Goal: Transaction & Acquisition: Download file/media

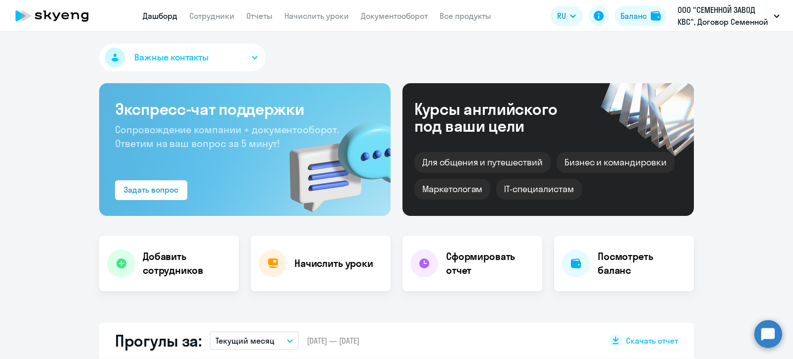
click at [203, 11] on link "Сотрудники" at bounding box center [211, 16] width 45 height 10
select select "30"
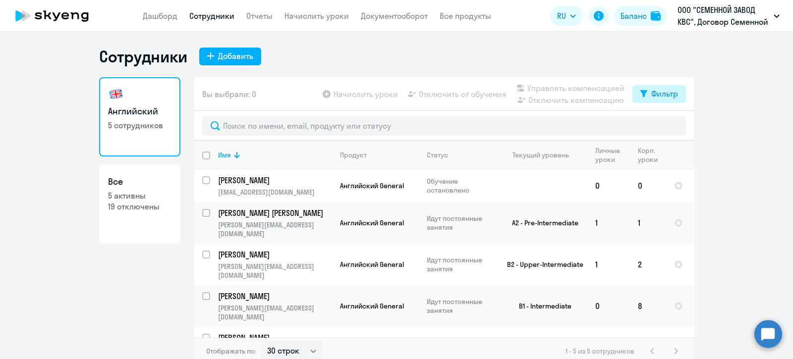
click at [653, 94] on div "Фильтр" at bounding box center [664, 94] width 27 height 12
click at [667, 126] on span at bounding box center [664, 126] width 17 height 10
click at [656, 126] on input "checkbox" at bounding box center [656, 125] width 0 height 0
checkbox input "true"
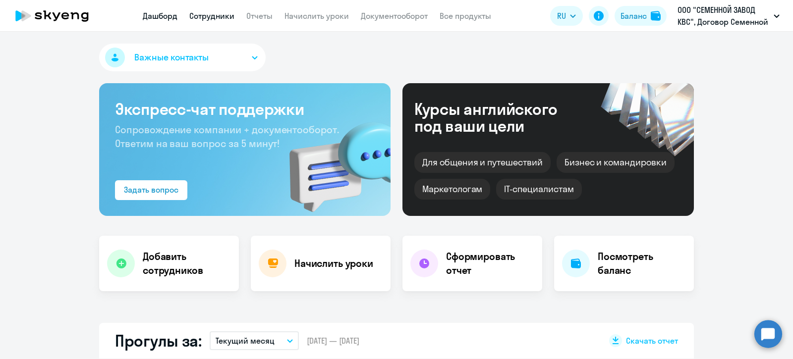
click at [212, 13] on link "Сотрудники" at bounding box center [211, 16] width 45 height 10
select select "30"
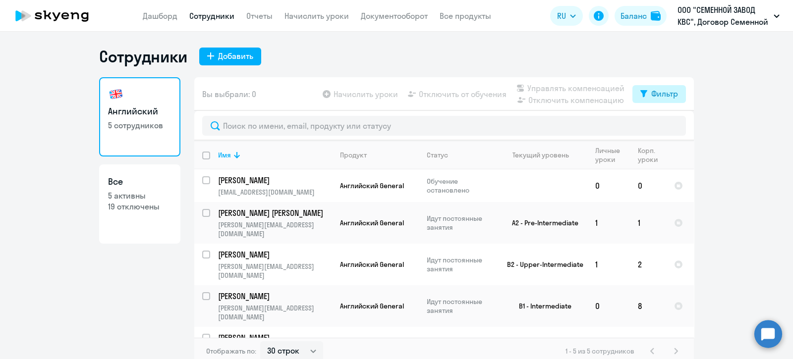
click at [660, 94] on div "Фильтр" at bounding box center [664, 94] width 27 height 12
click at [667, 122] on span at bounding box center [664, 126] width 17 height 10
click at [656, 125] on input "checkbox" at bounding box center [656, 125] width 0 height 0
checkbox input "true"
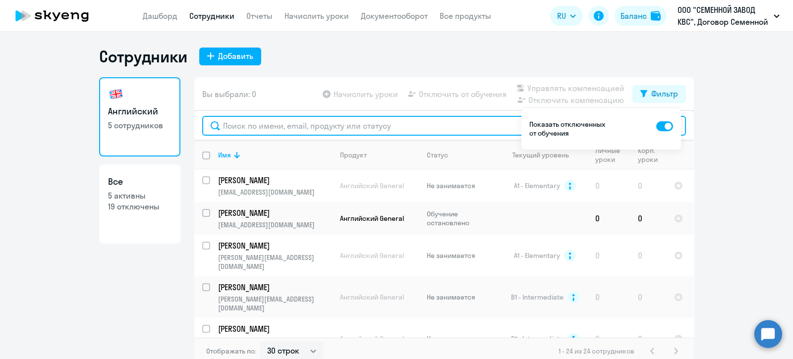
click at [320, 129] on input "text" at bounding box center [444, 126] width 484 height 20
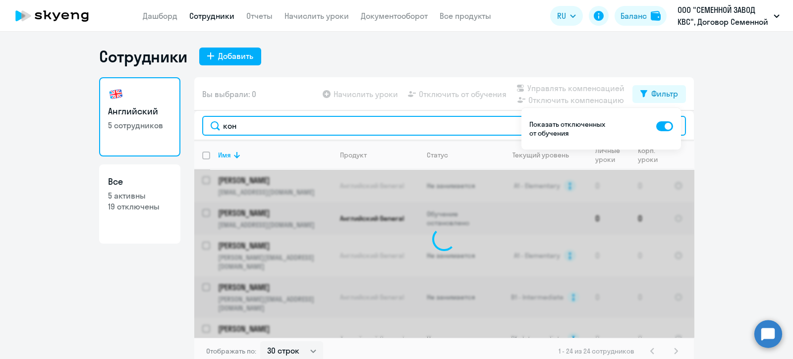
type input "коно"
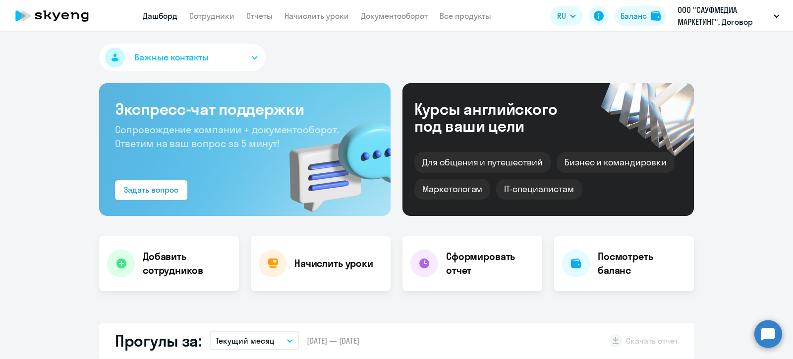
select select "30"
drag, startPoint x: 221, startPoint y: 16, endPoint x: 231, endPoint y: 27, distance: 15.1
click at [221, 16] on link "Сотрудники" at bounding box center [211, 16] width 45 height 10
select select "30"
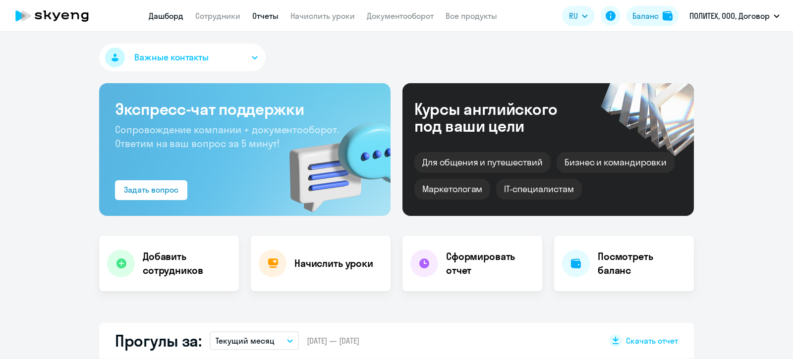
select select "30"
click at [326, 14] on link "Начислить уроки" at bounding box center [322, 16] width 64 height 10
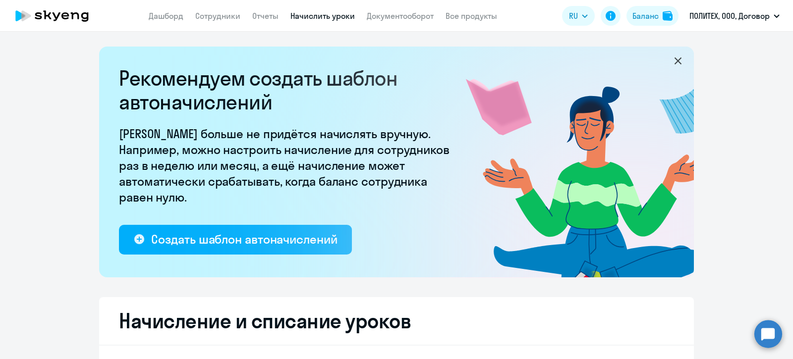
select select "10"
click at [677, 61] on icon at bounding box center [678, 61] width 12 height 12
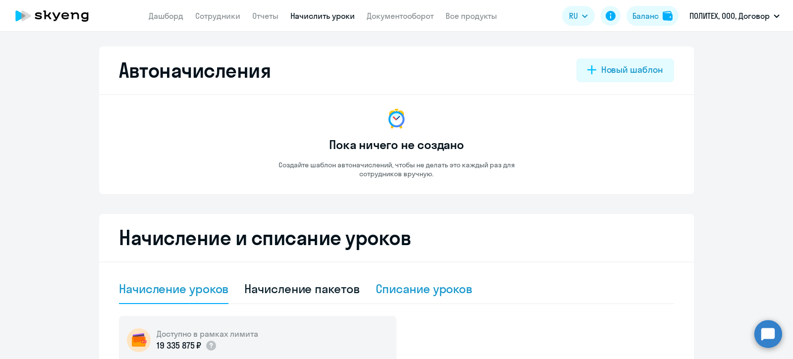
click at [402, 287] on div "Списание уроков" at bounding box center [424, 289] width 97 height 16
select select "10"
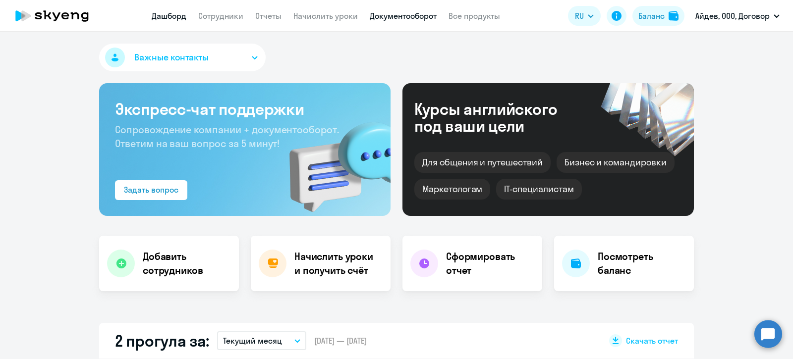
click at [403, 15] on link "Документооборот" at bounding box center [403, 16] width 67 height 10
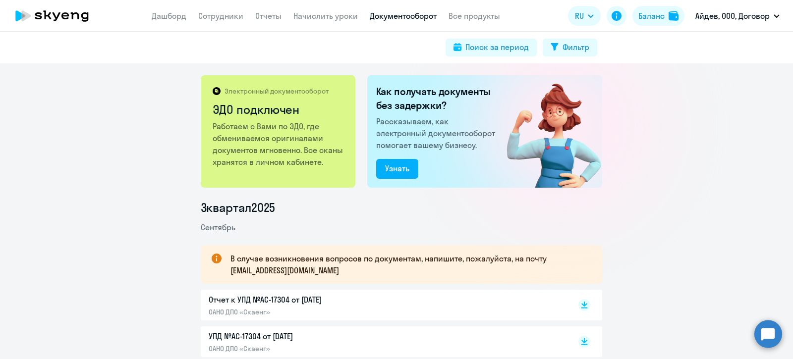
scroll to position [61, 0]
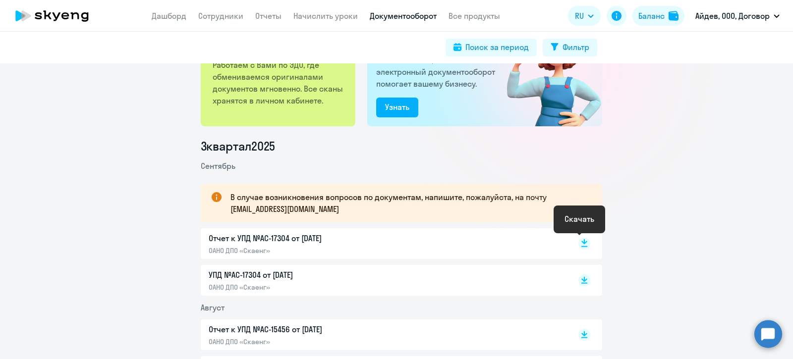
click at [578, 241] on rect at bounding box center [584, 244] width 12 height 12
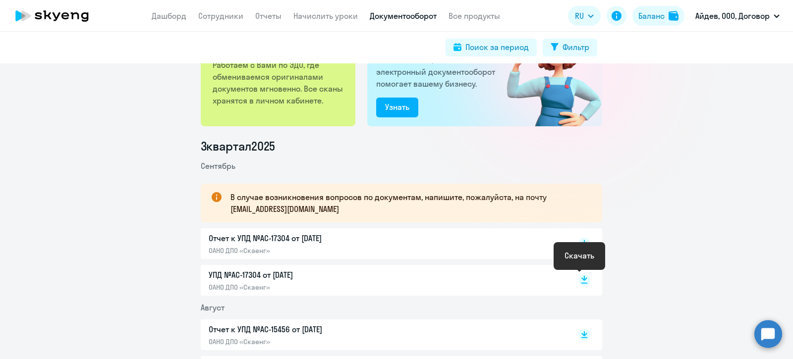
click at [581, 277] on icon at bounding box center [584, 278] width 6 height 5
